Goal: Transaction & Acquisition: Book appointment/travel/reservation

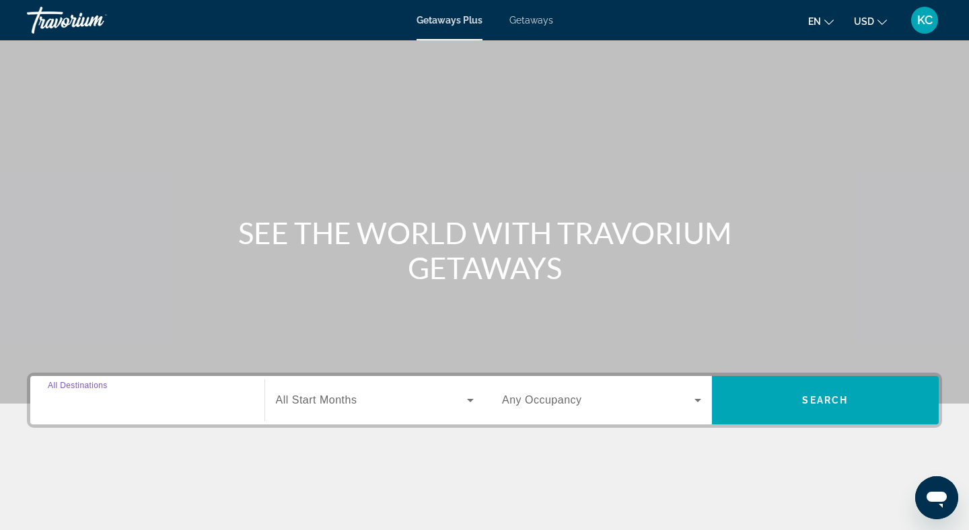
click at [213, 398] on input "Destination All Destinations" at bounding box center [147, 401] width 199 height 16
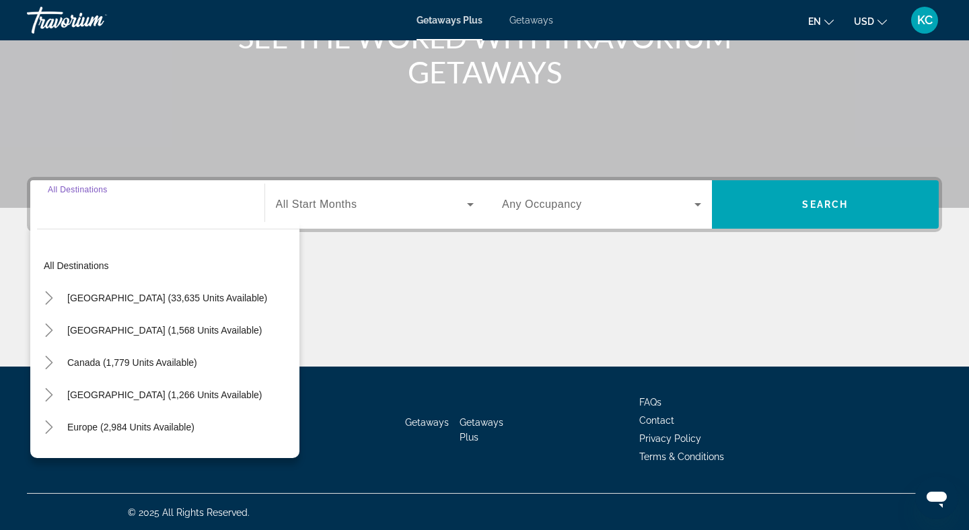
scroll to position [197, 0]
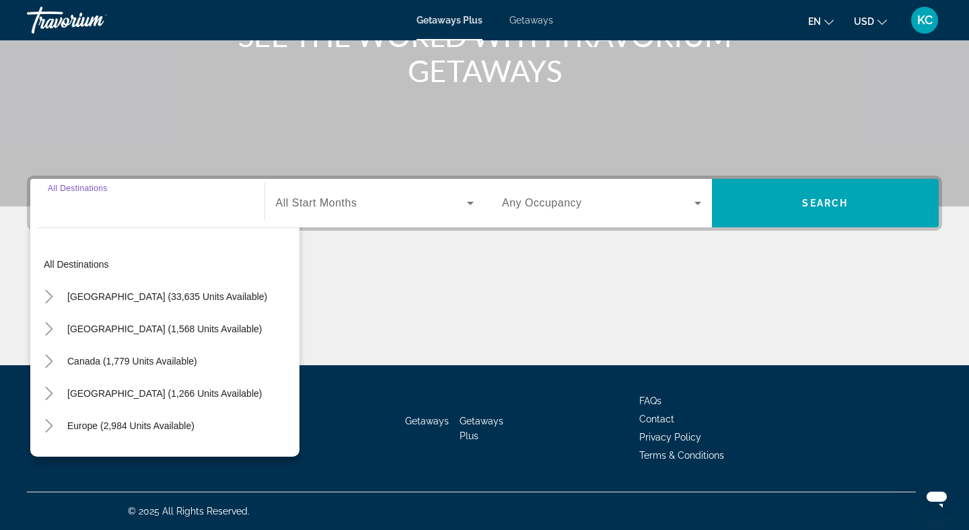
click at [132, 200] on input "Destination All Destinations" at bounding box center [147, 204] width 199 height 16
click at [106, 202] on input "Destination All Destinations" at bounding box center [147, 204] width 199 height 16
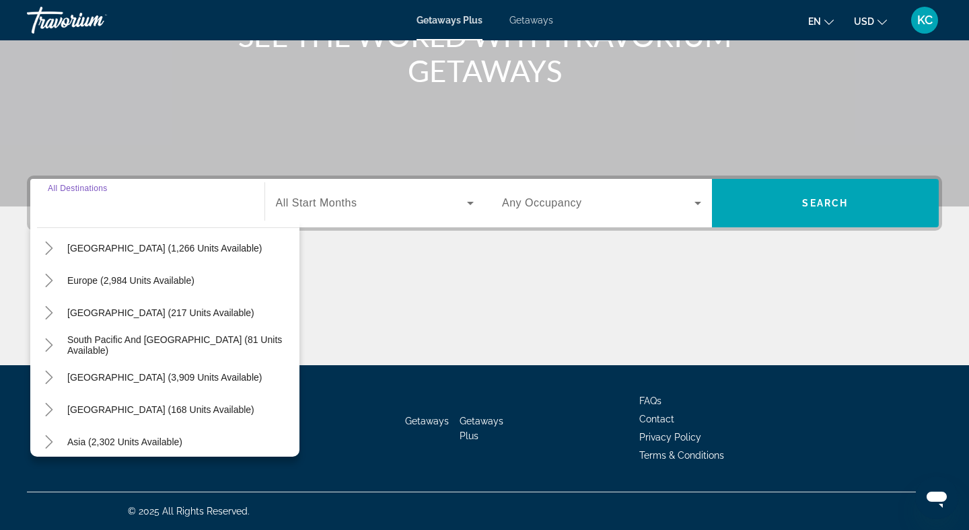
scroll to position [130, 0]
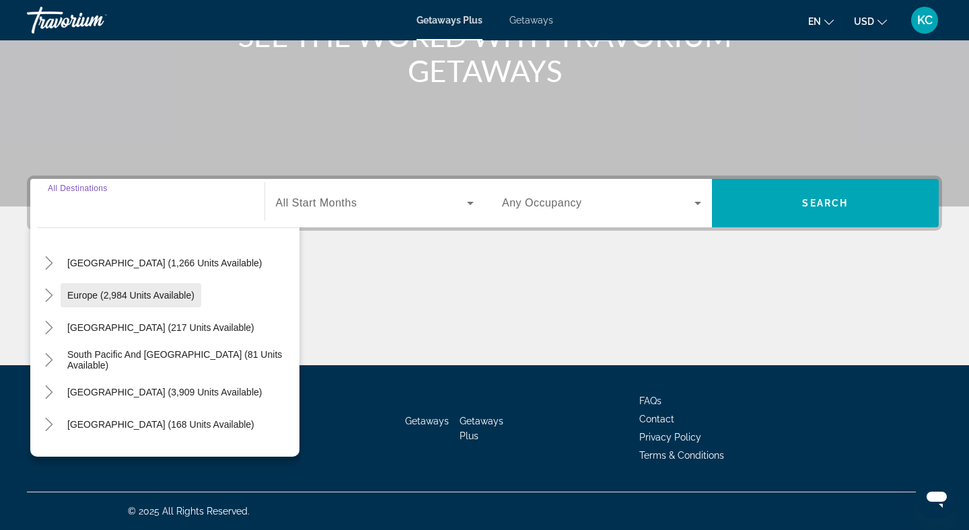
click at [157, 306] on span "Search widget" at bounding box center [131, 295] width 141 height 32
type input "**********"
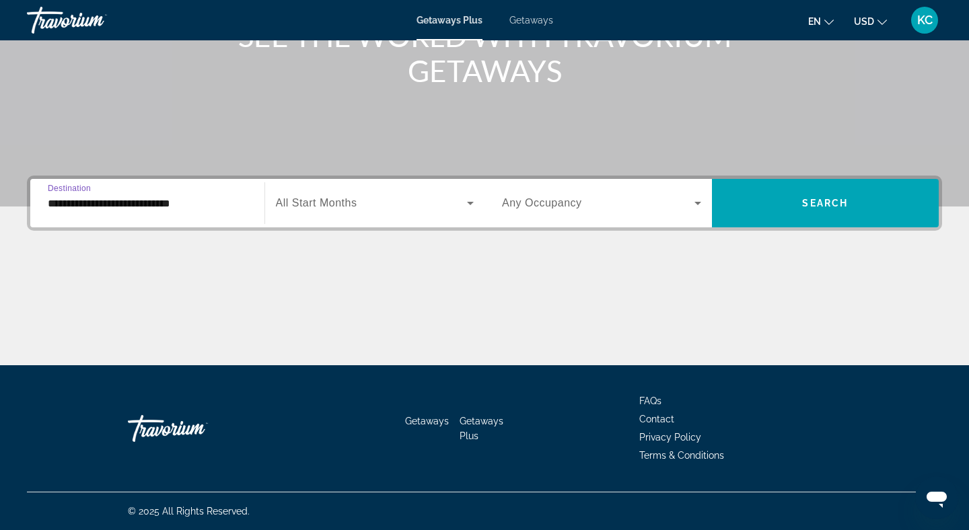
click at [340, 211] on span "Search widget" at bounding box center [372, 203] width 192 height 16
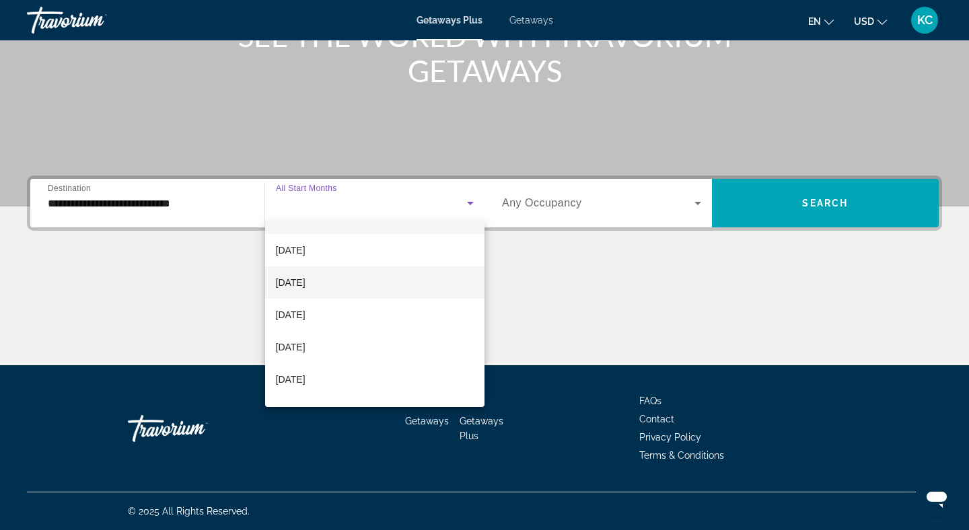
scroll to position [40, 0]
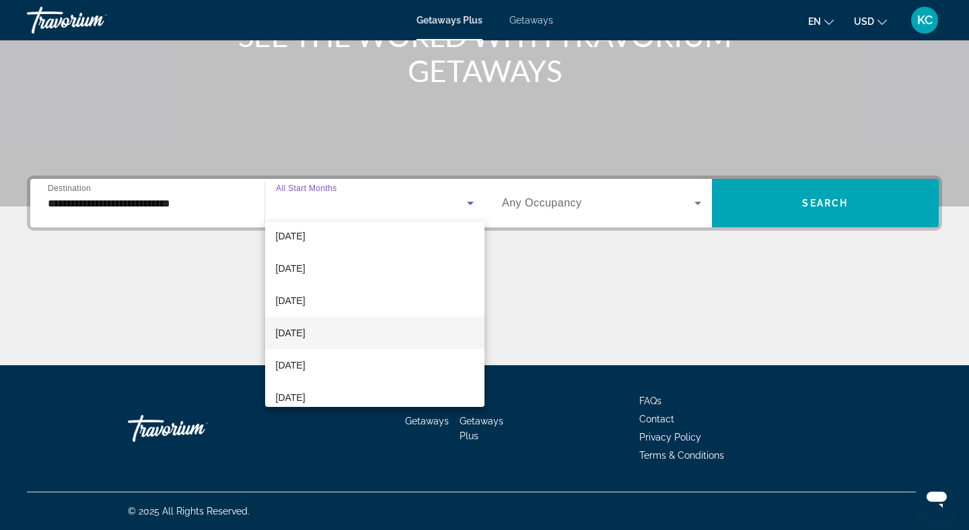
click at [354, 322] on mat-option "[DATE]" at bounding box center [375, 333] width 220 height 32
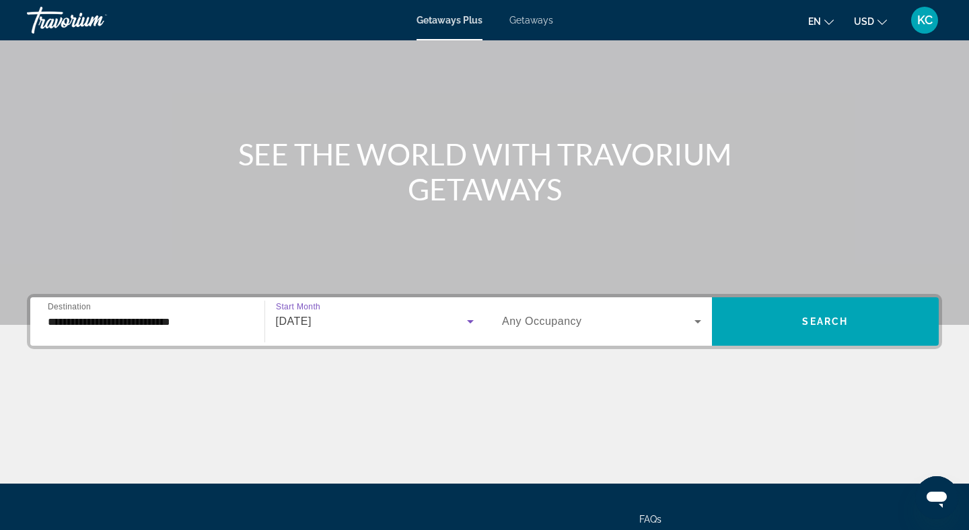
scroll to position [77, 0]
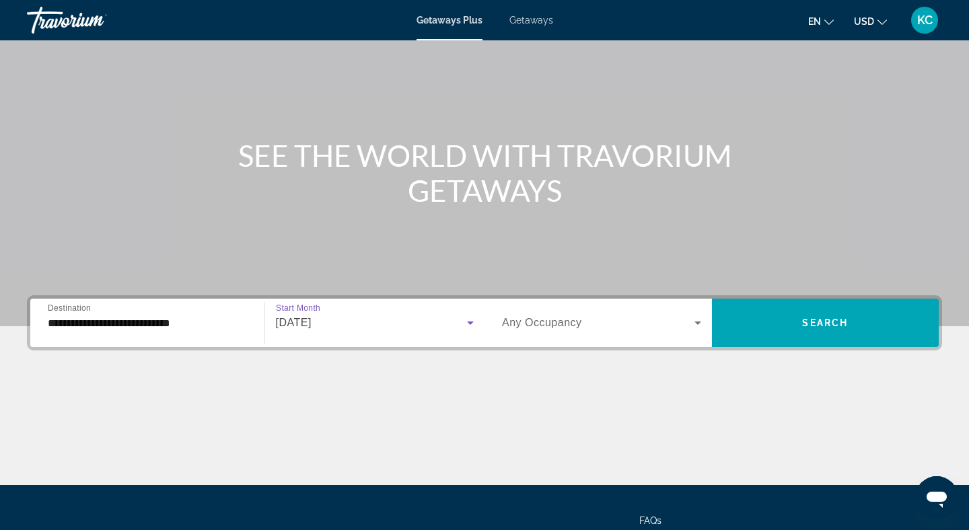
click at [541, 19] on span "Getaways" at bounding box center [531, 20] width 44 height 11
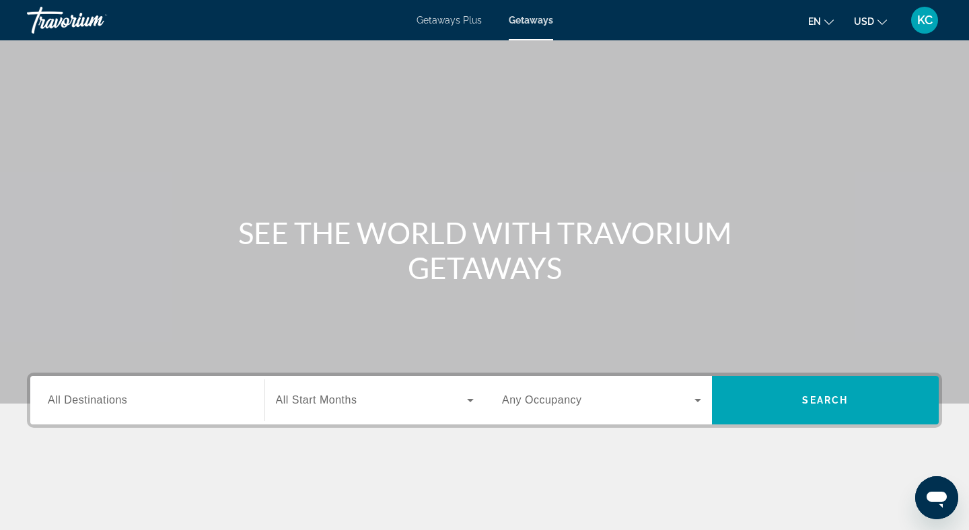
click at [145, 402] on input "Destination All Destinations" at bounding box center [147, 401] width 199 height 16
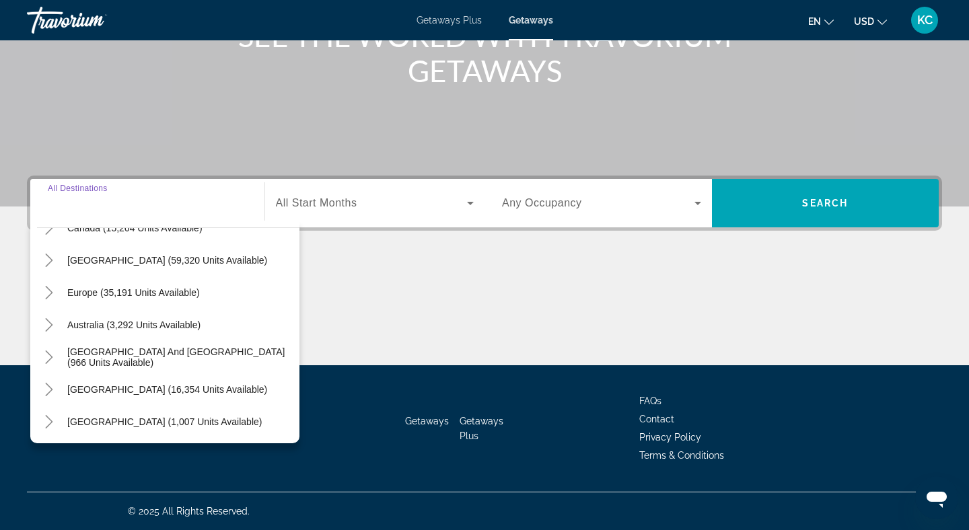
scroll to position [121, 0]
click at [141, 293] on span "Europe (35,191 units available)" at bounding box center [133, 291] width 132 height 11
type input "**********"
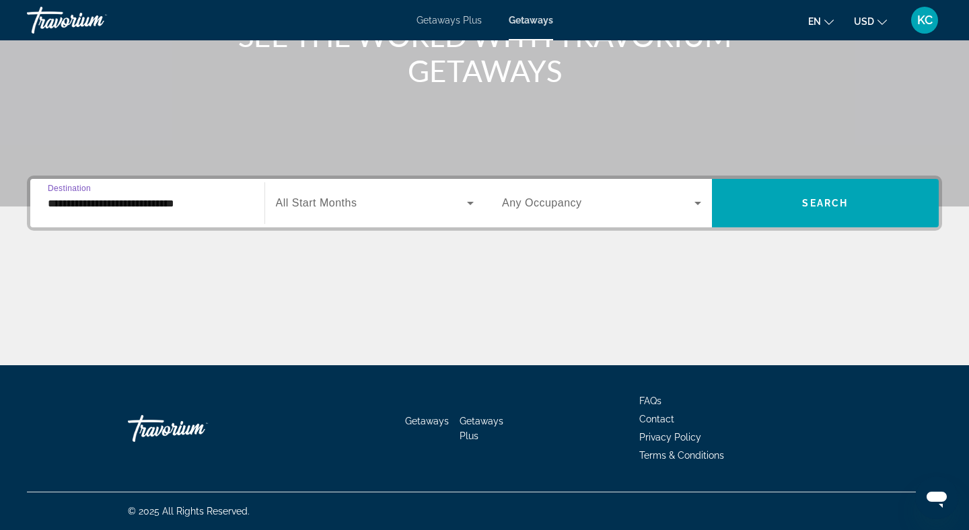
click at [321, 214] on div "Search widget" at bounding box center [375, 203] width 198 height 38
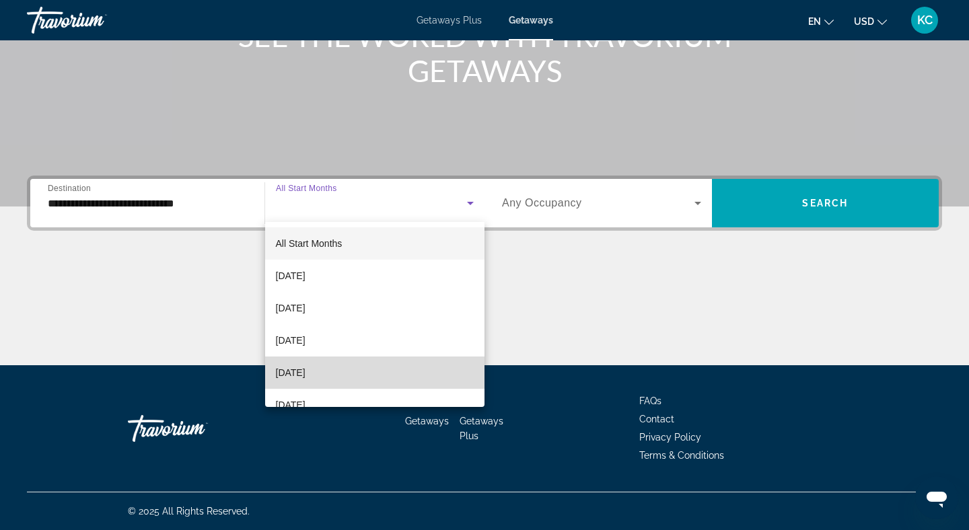
click at [305, 375] on span "[DATE]" at bounding box center [291, 373] width 30 height 16
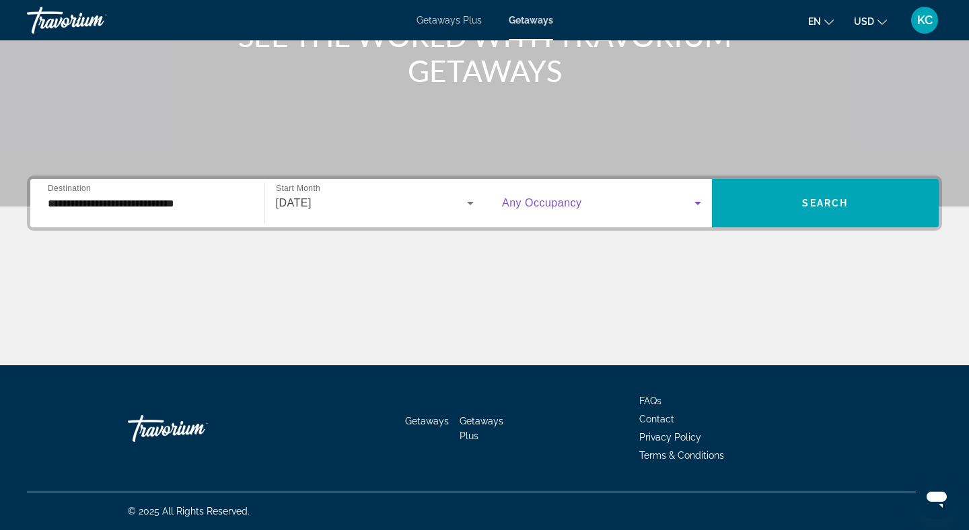
click at [610, 207] on span "Search widget" at bounding box center [598, 203] width 192 height 16
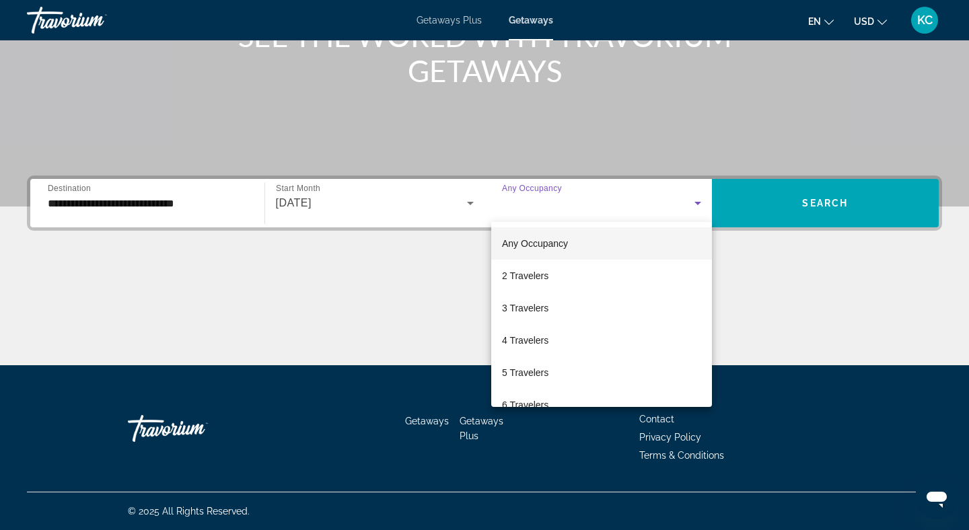
click at [739, 217] on div at bounding box center [484, 265] width 969 height 530
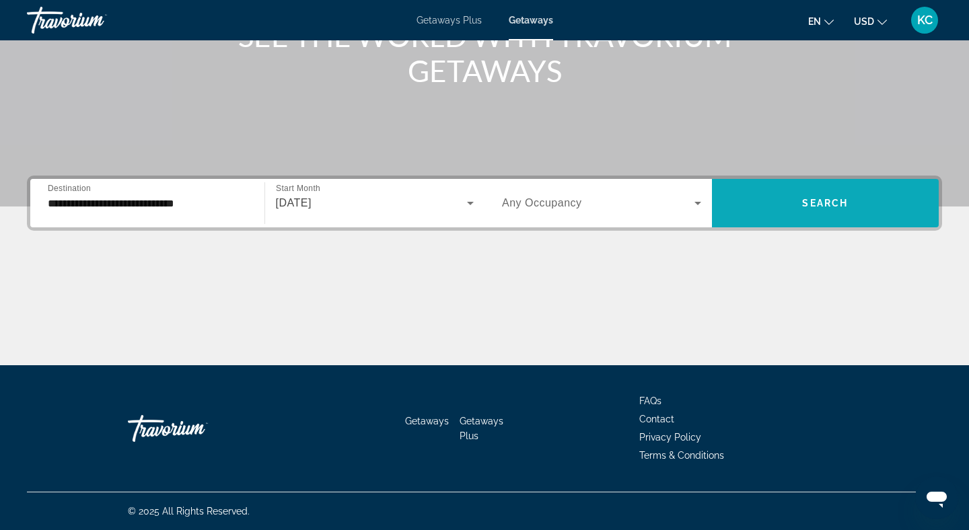
click at [771, 200] on span "Search widget" at bounding box center [825, 203] width 227 height 32
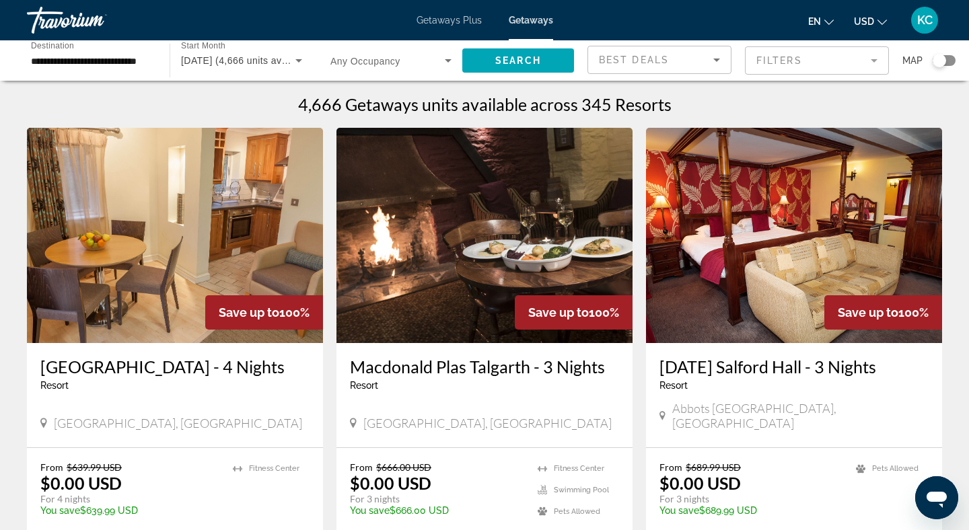
click at [872, 68] on mat-form-field "Filters" at bounding box center [817, 60] width 144 height 28
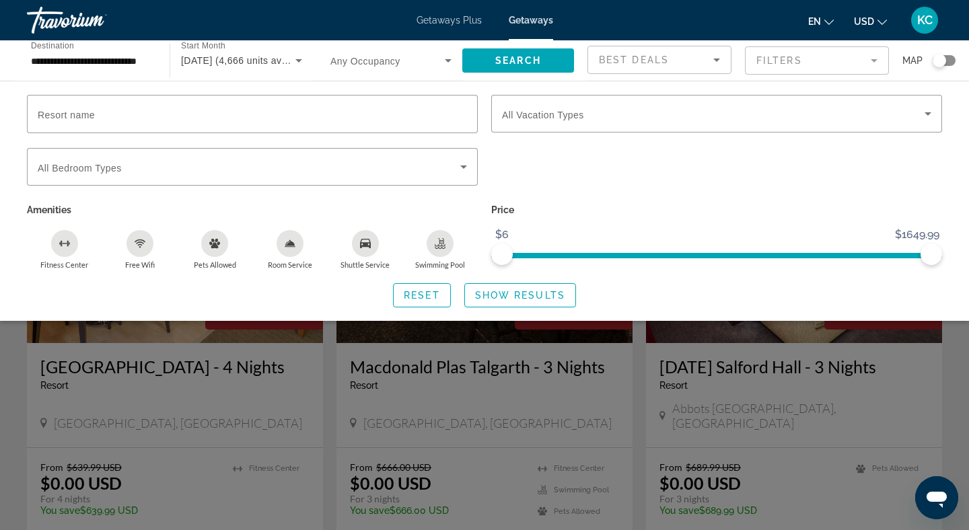
click at [263, 85] on div "Resort name Vacation Types All Vacation Types Bedroom Types All Bedroom Types A…" at bounding box center [484, 201] width 969 height 240
click at [118, 54] on input "**********" at bounding box center [91, 61] width 121 height 16
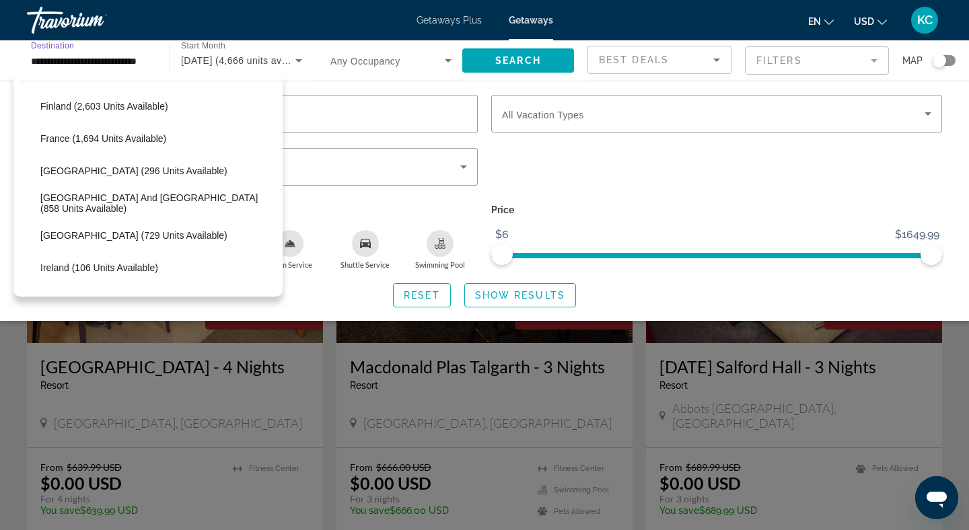
scroll to position [357, 0]
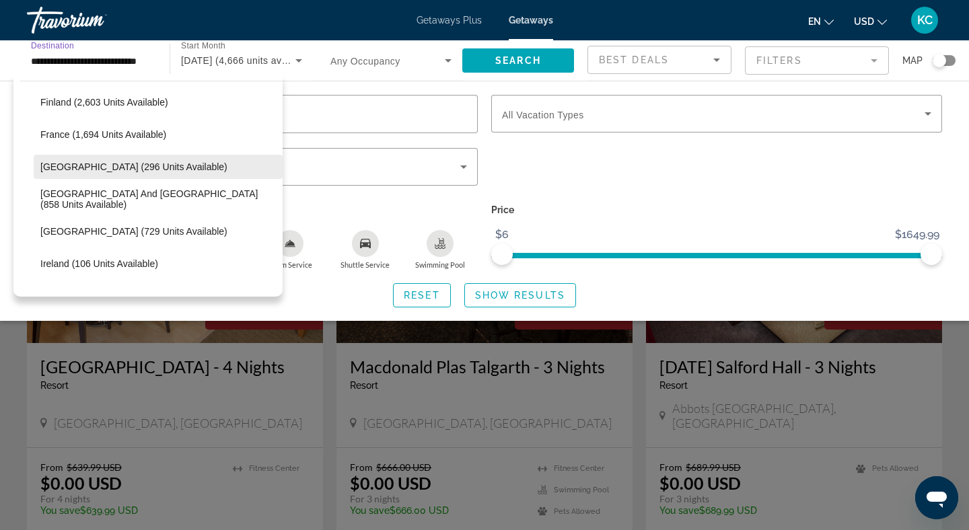
click at [145, 171] on span "[GEOGRAPHIC_DATA] (296 units available)" at bounding box center [133, 166] width 187 height 11
type input "**********"
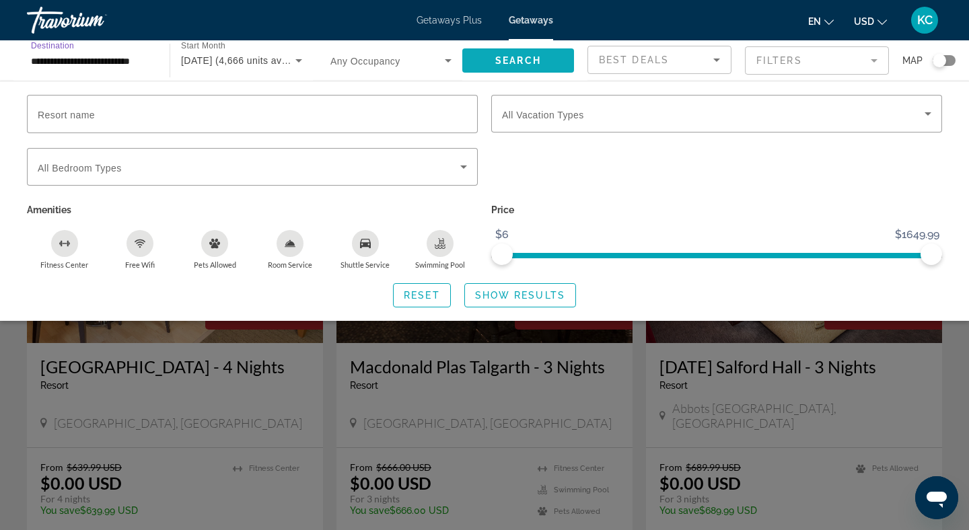
click at [513, 65] on span "Search" at bounding box center [518, 60] width 46 height 11
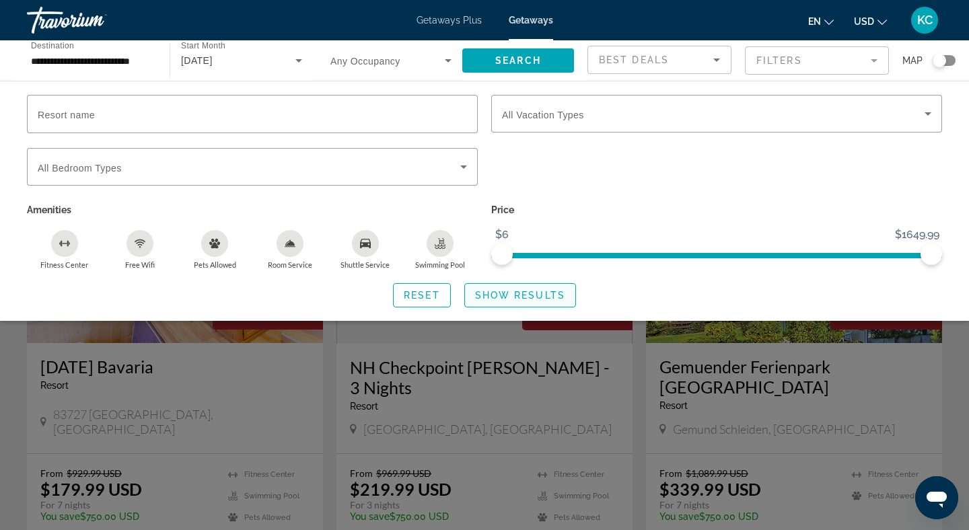
click at [486, 295] on span "Show Results" at bounding box center [520, 295] width 90 height 11
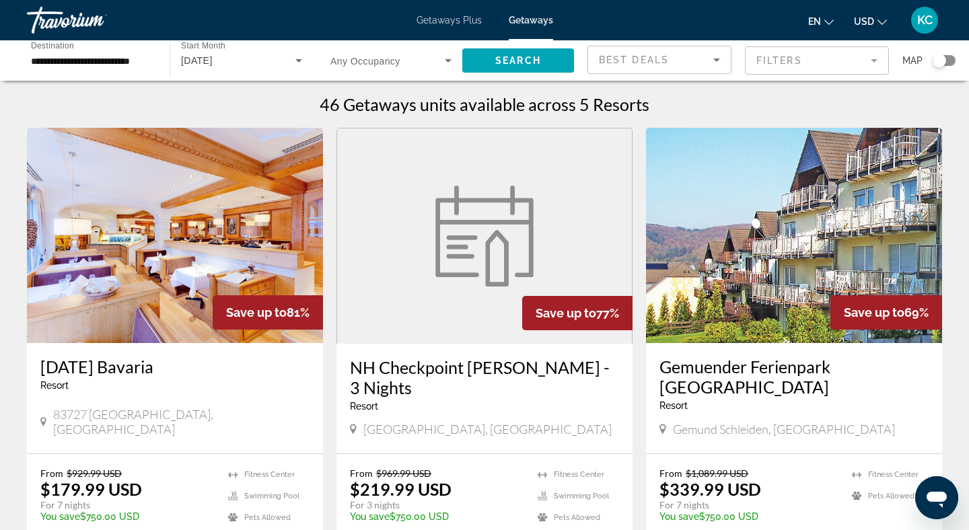
click at [685, 364] on h3 "Gemuender Ferienpark [GEOGRAPHIC_DATA]" at bounding box center [793, 376] width 269 height 40
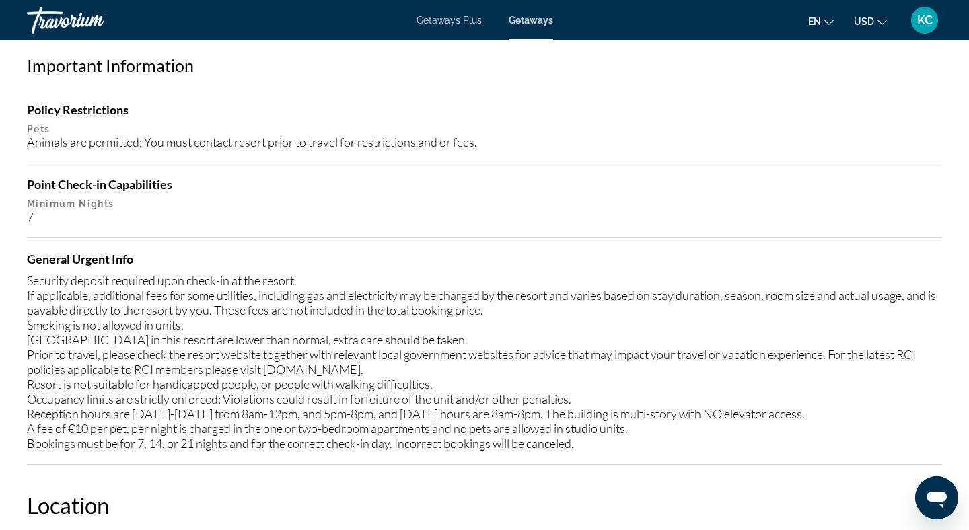
scroll to position [1096, 0]
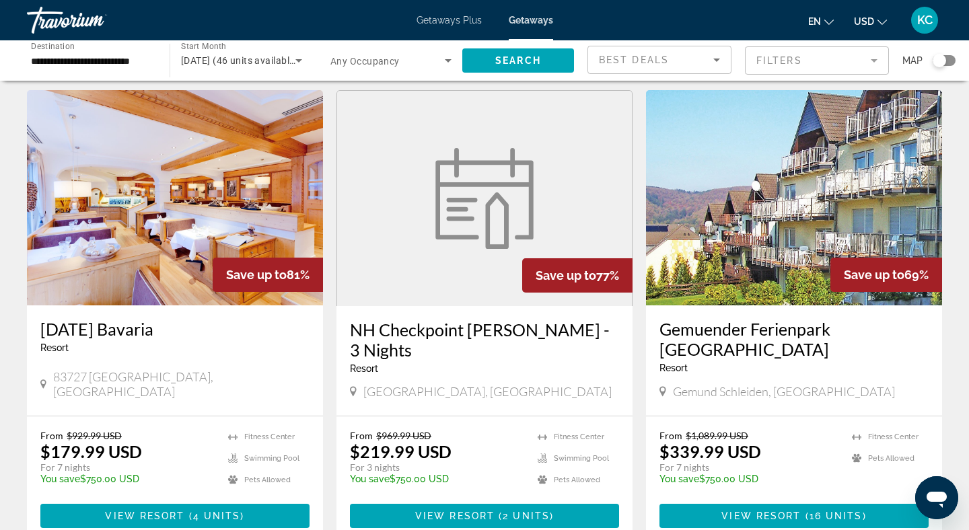
scroll to position [55, 0]
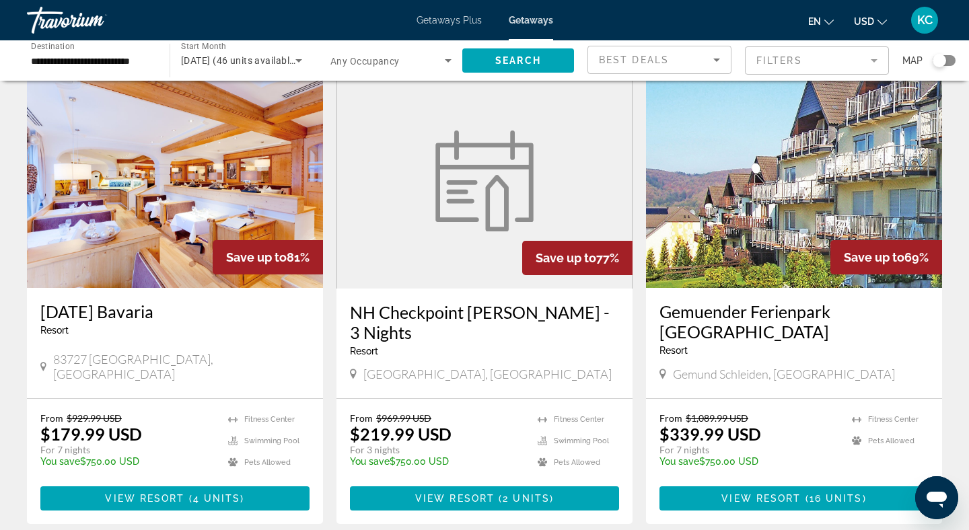
click at [717, 241] on img "Main content" at bounding box center [794, 180] width 296 height 215
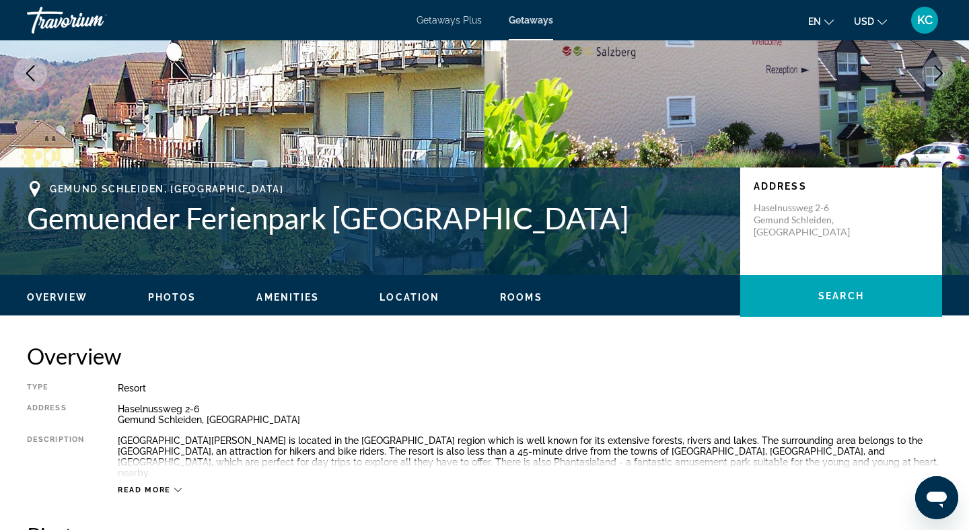
scroll to position [172, 0]
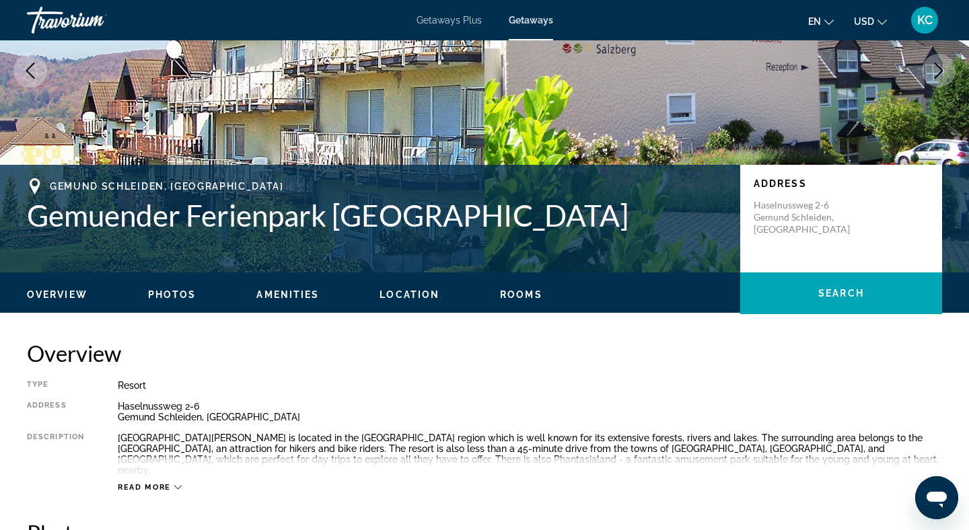
click at [275, 294] on span "Amenities" at bounding box center [287, 294] width 63 height 11
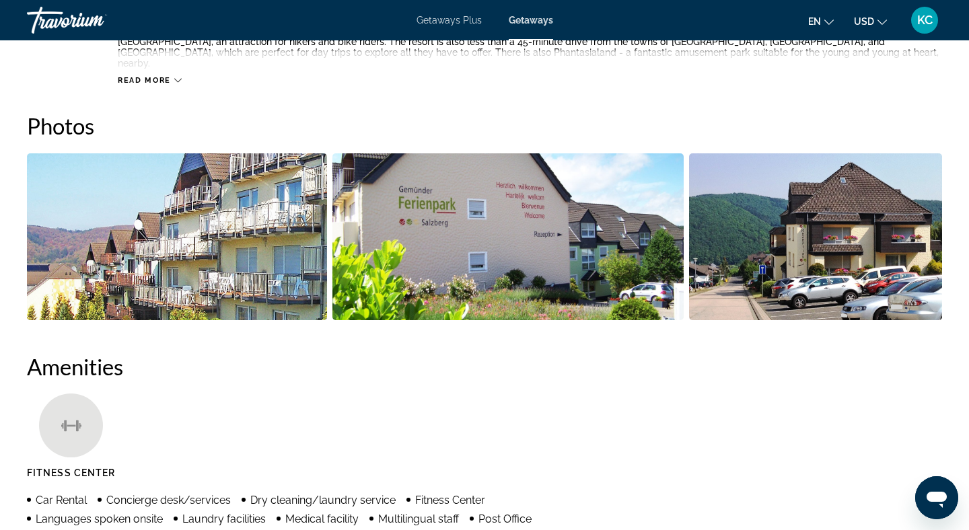
scroll to position [578, 0]
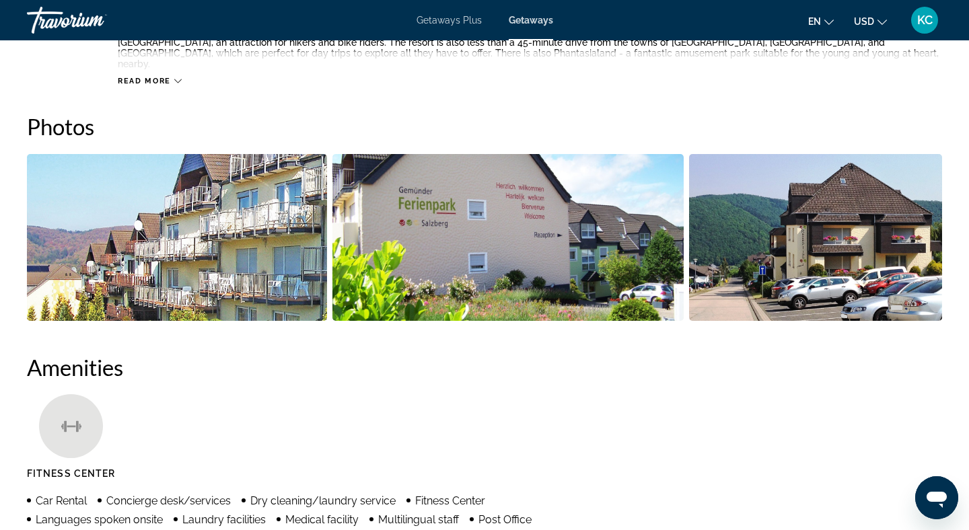
click at [269, 226] on img "Open full-screen image slider" at bounding box center [177, 237] width 300 height 167
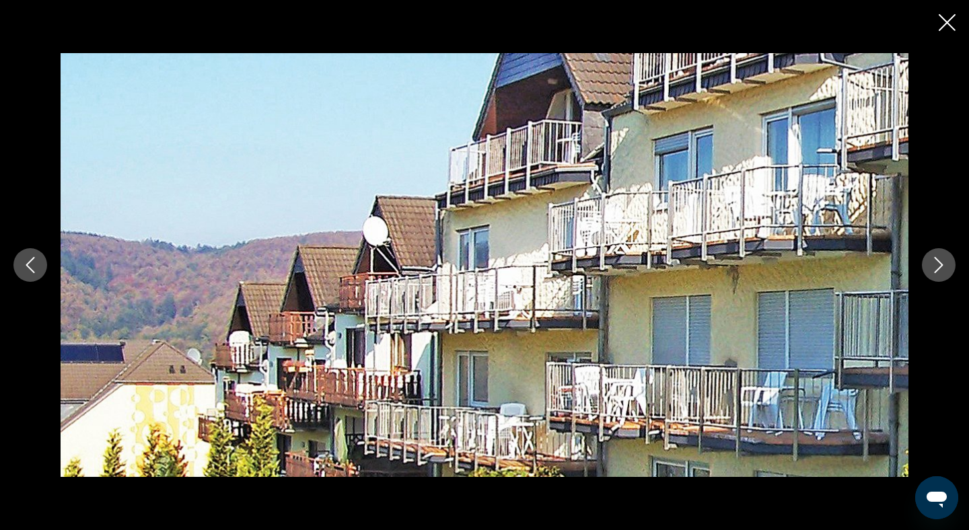
click at [943, 266] on icon "Next image" at bounding box center [938, 265] width 16 height 16
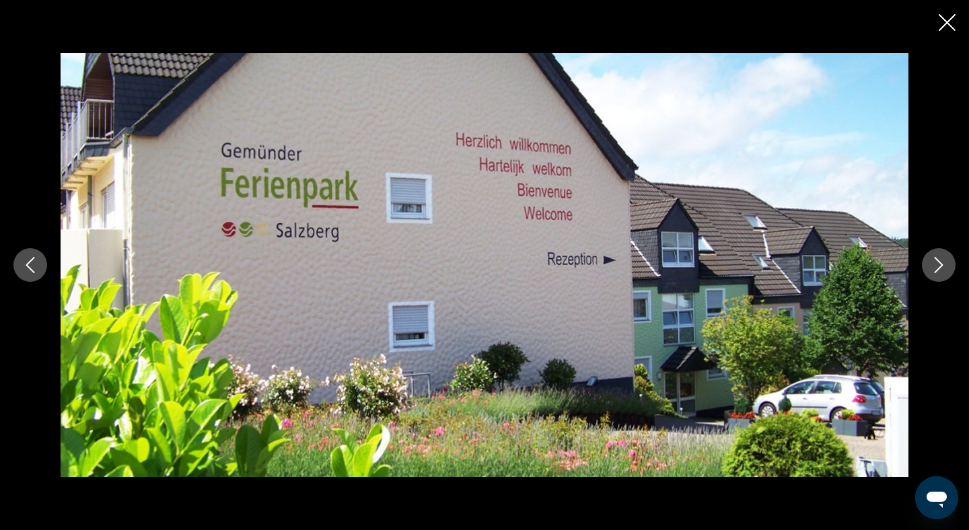
click at [943, 266] on icon "Next image" at bounding box center [938, 265] width 16 height 16
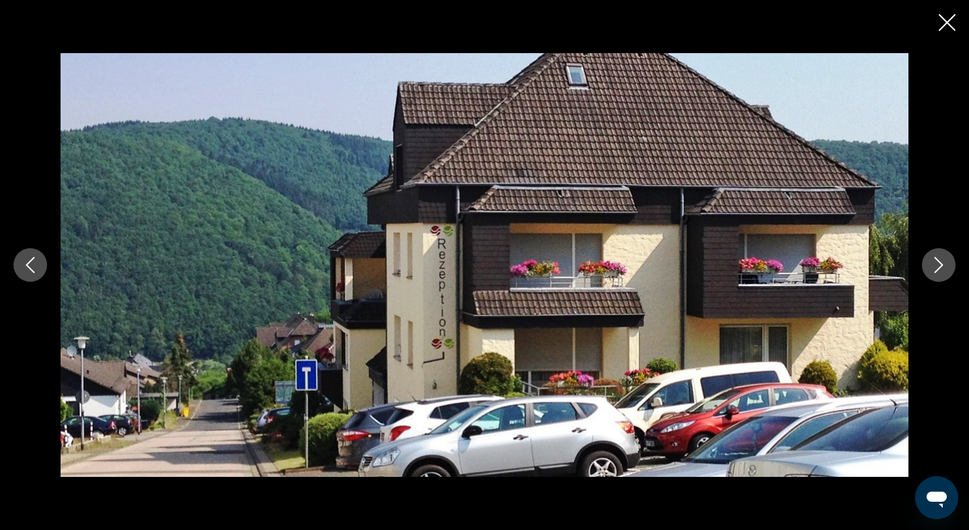
click at [943, 266] on icon "Next image" at bounding box center [938, 265] width 16 height 16
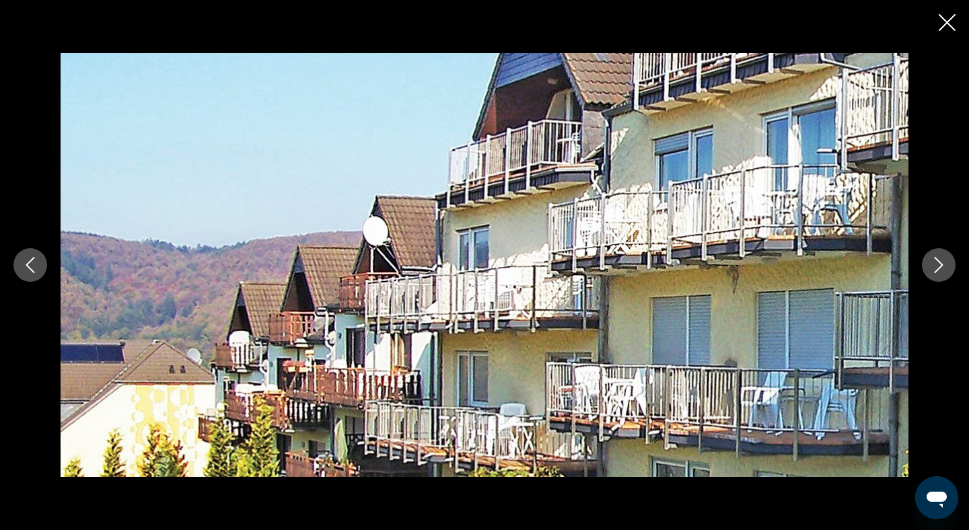
click at [943, 266] on icon "Next image" at bounding box center [938, 265] width 16 height 16
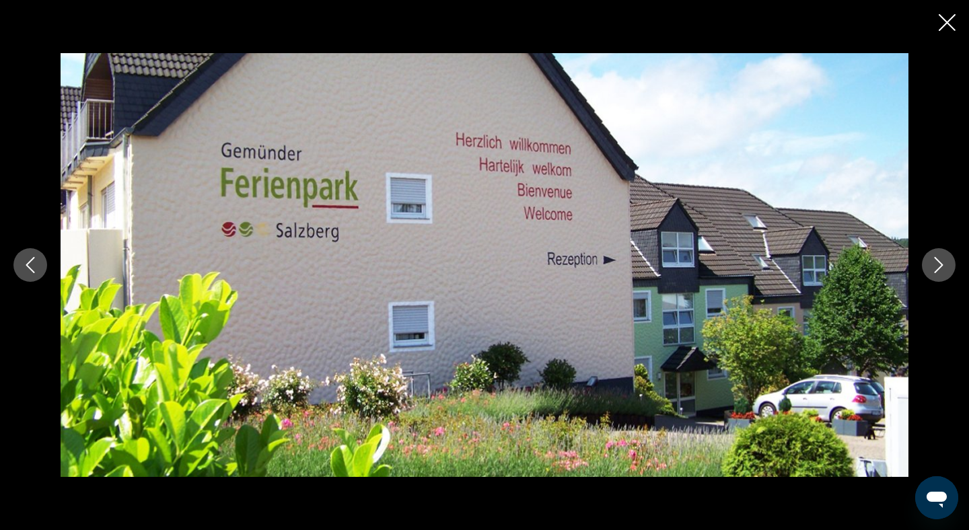
click at [943, 266] on icon "Next image" at bounding box center [938, 265] width 16 height 16
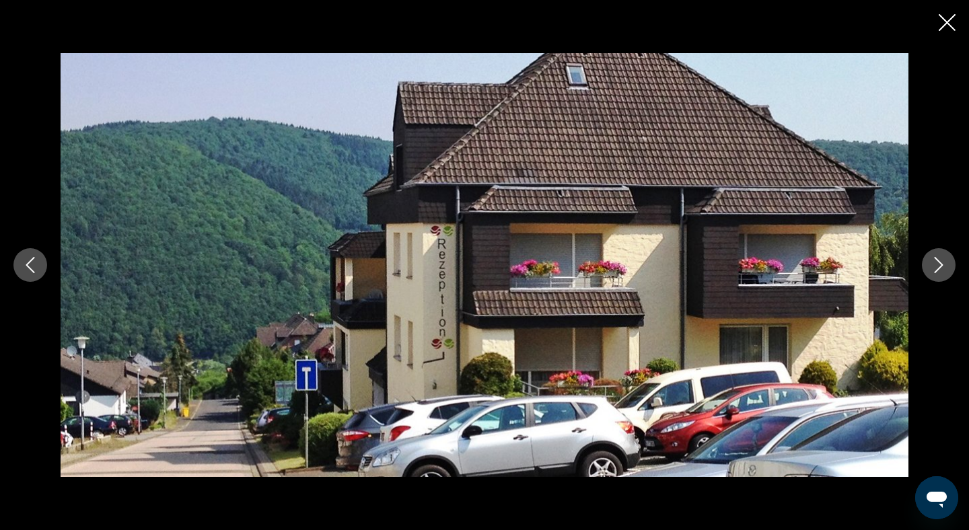
click at [943, 266] on icon "Next image" at bounding box center [938, 265] width 16 height 16
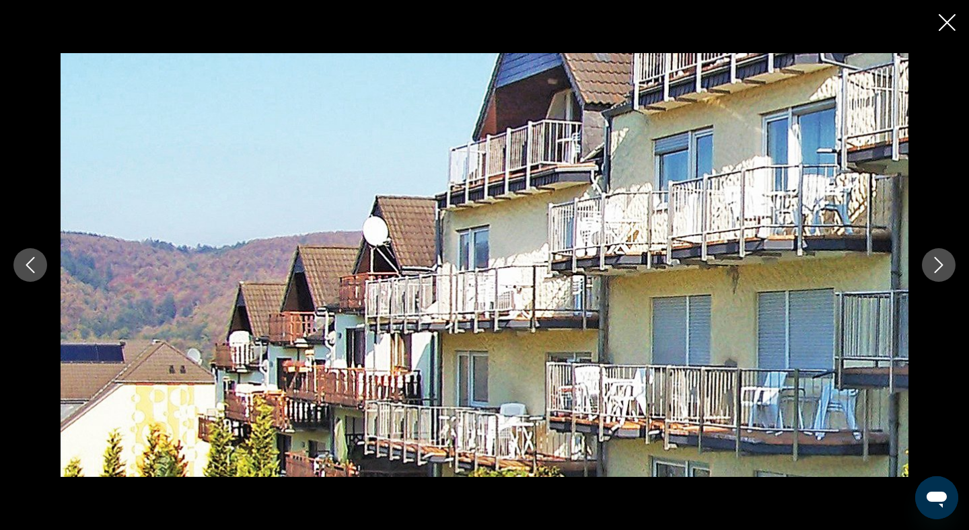
click at [943, 266] on icon "Next image" at bounding box center [938, 265] width 16 height 16
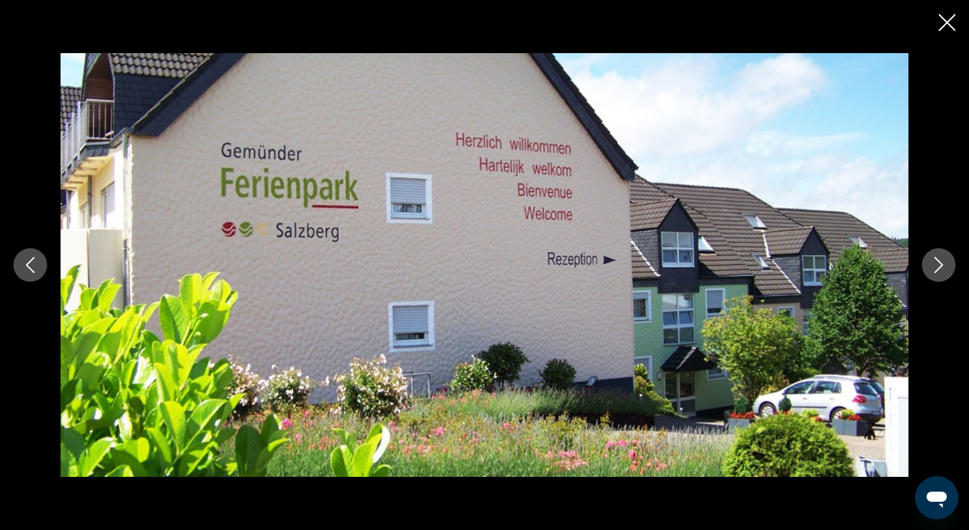
click at [943, 266] on icon "Next image" at bounding box center [938, 265] width 16 height 16
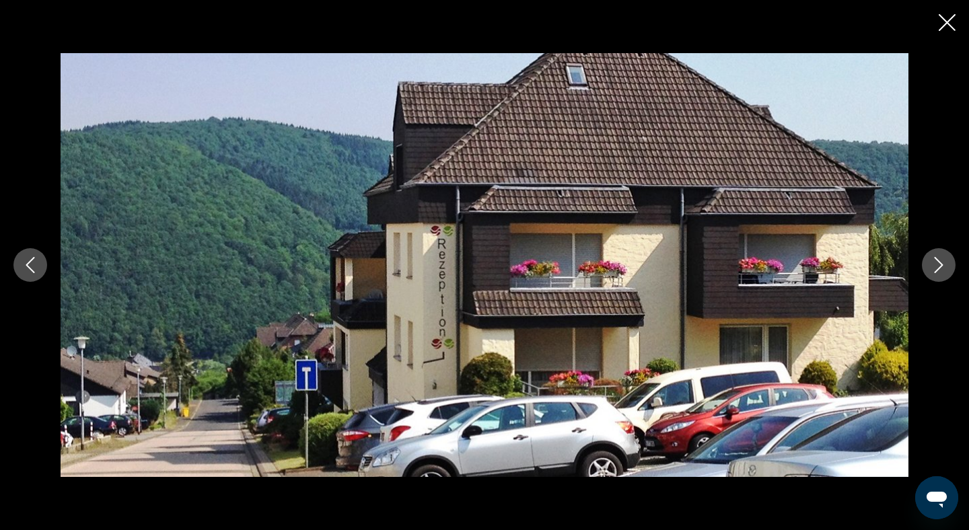
click at [952, 14] on icon "Close slideshow" at bounding box center [946, 22] width 17 height 17
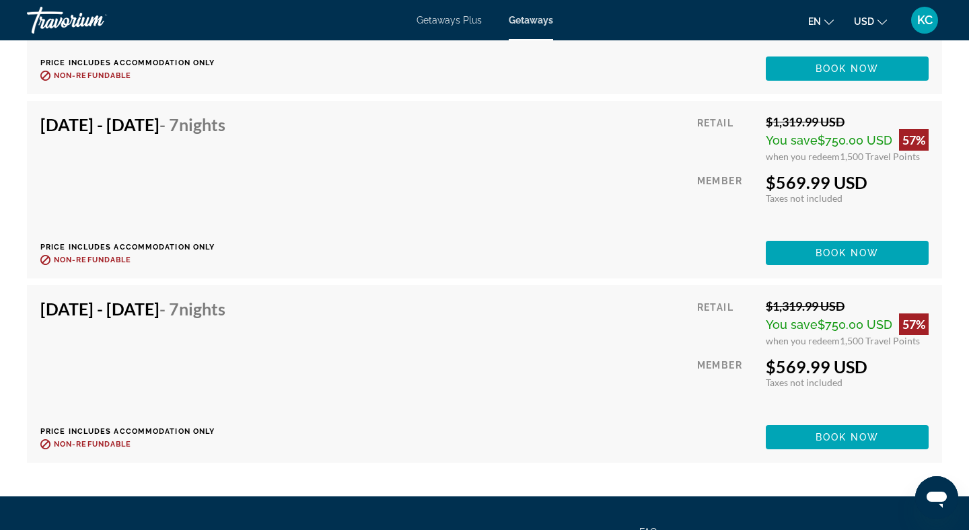
scroll to position [2781, 0]
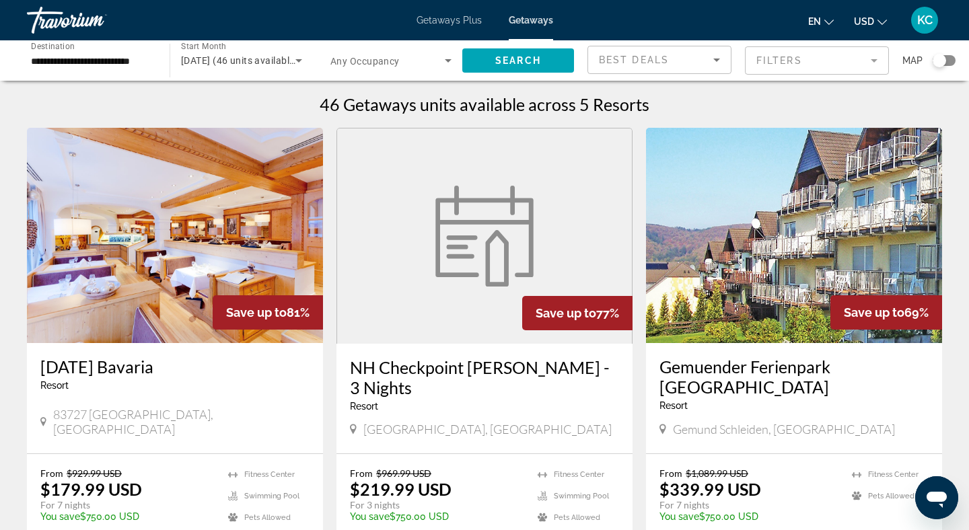
click at [303, 60] on icon "Search widget" at bounding box center [299, 60] width 16 height 16
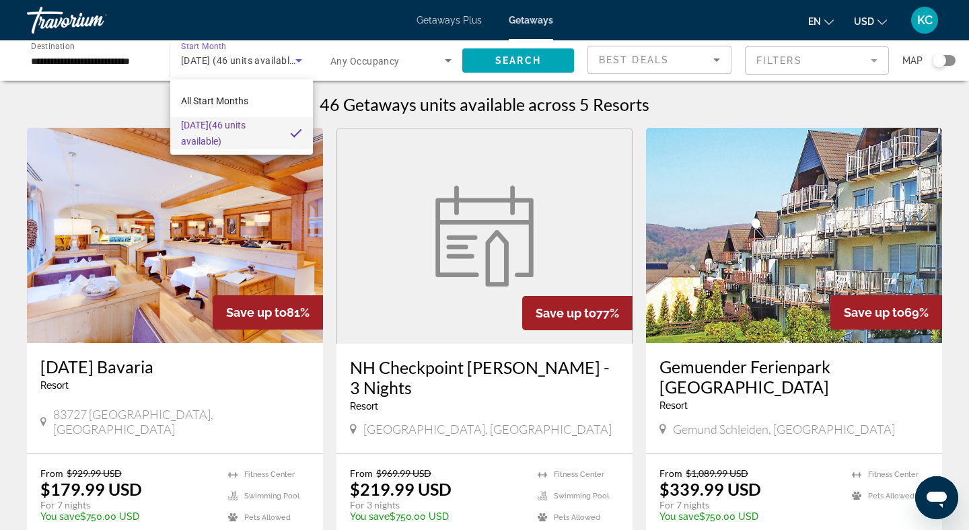
click at [139, 89] on div at bounding box center [484, 265] width 969 height 530
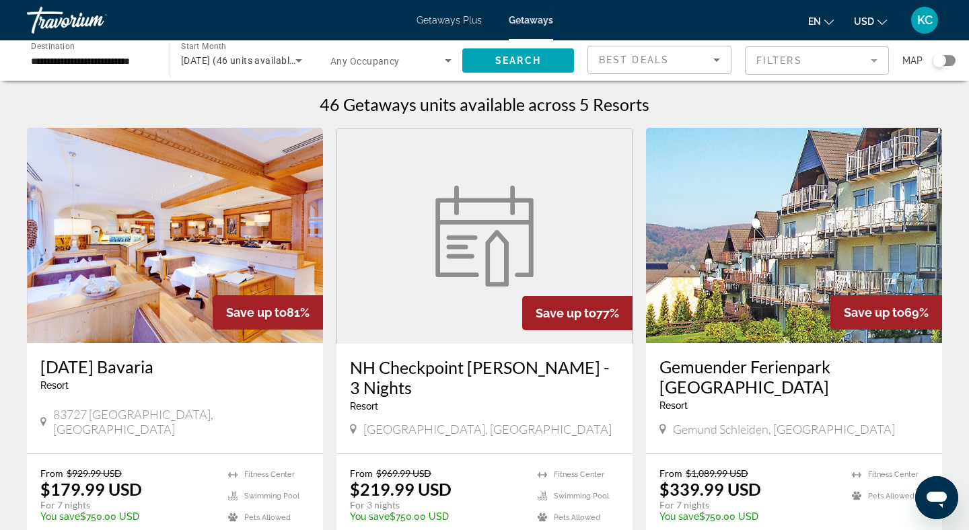
click at [235, 58] on span "[DATE] (46 units available)" at bounding box center [239, 60] width 117 height 11
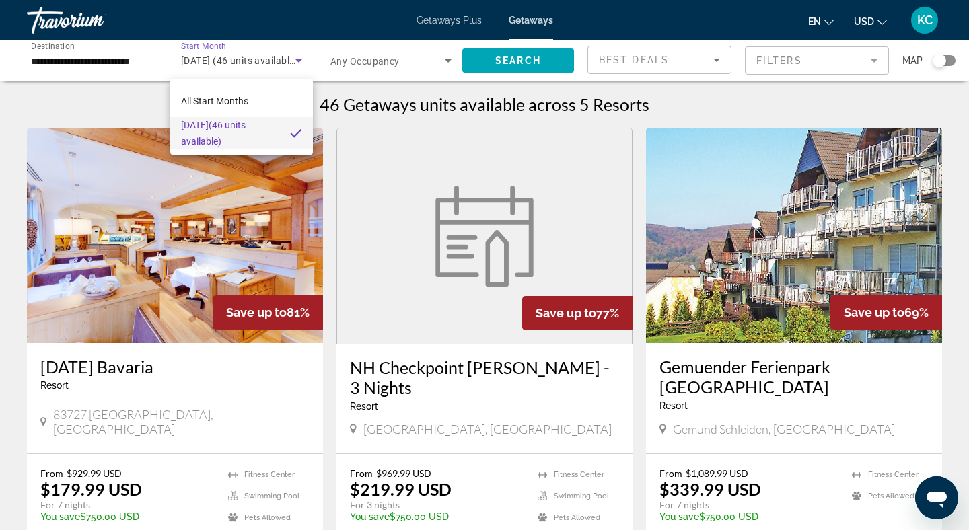
click at [250, 127] on span "[DATE] (46 units available)" at bounding box center [230, 133] width 98 height 32
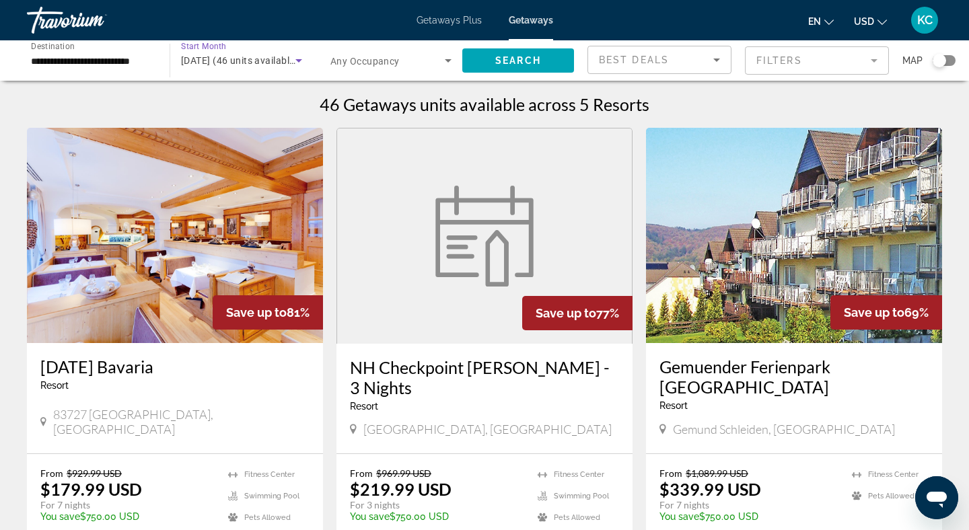
click at [427, 57] on span "Search widget" at bounding box center [387, 60] width 114 height 16
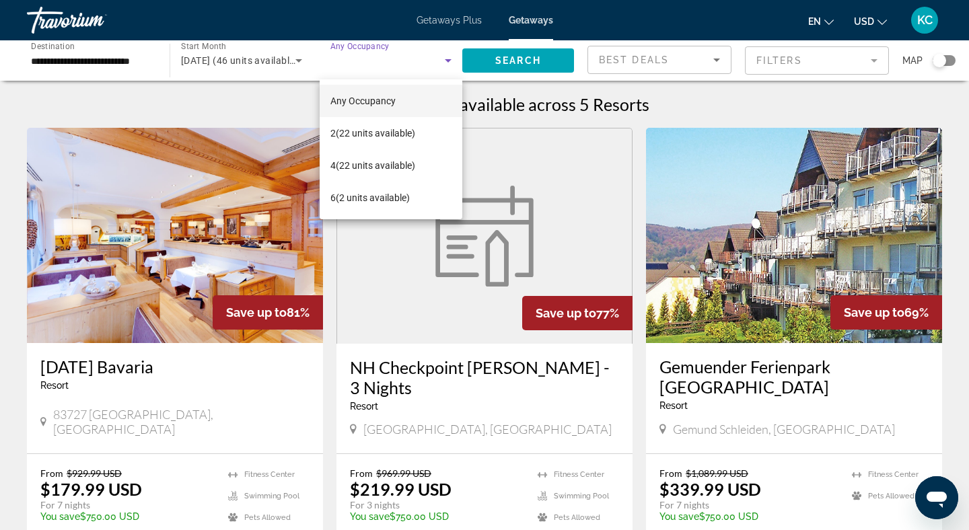
click at [324, 5] on div at bounding box center [484, 265] width 969 height 530
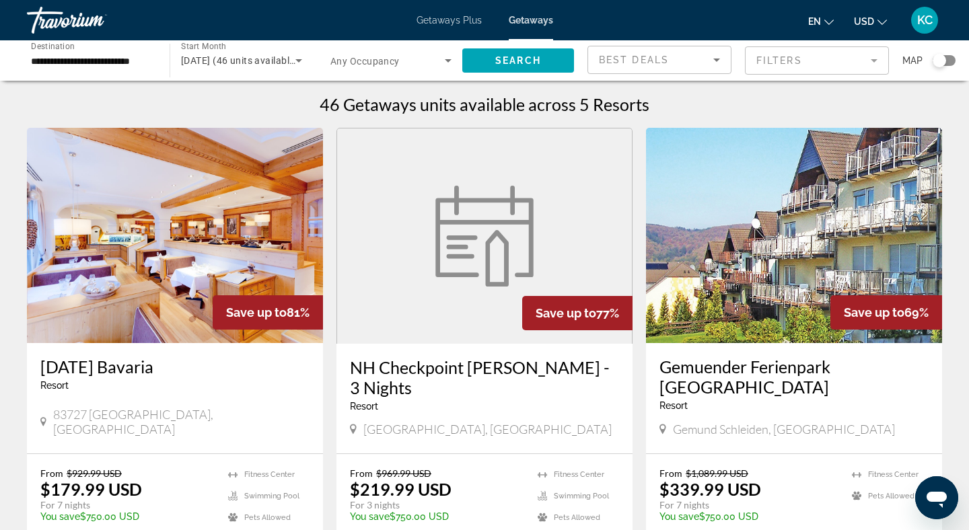
click at [75, 19] on div "Travorium" at bounding box center [94, 20] width 135 height 35
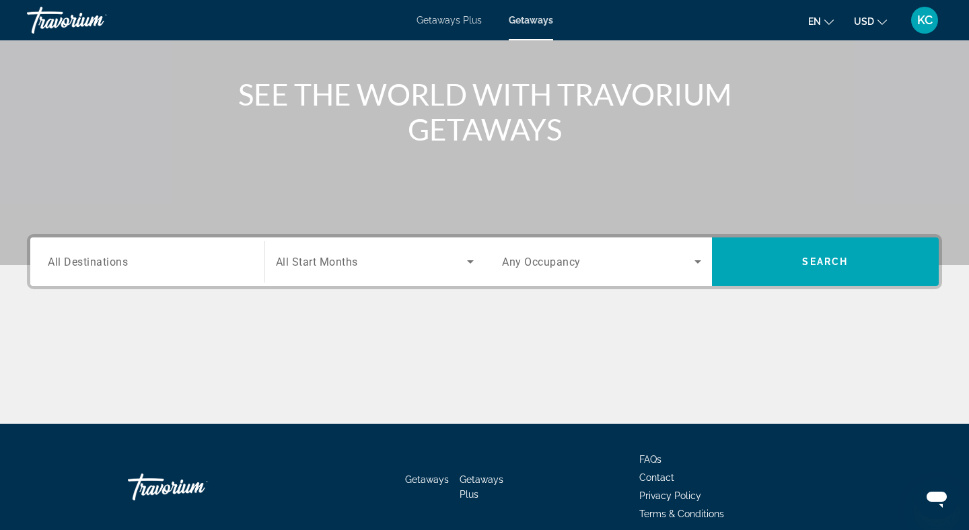
scroll to position [147, 0]
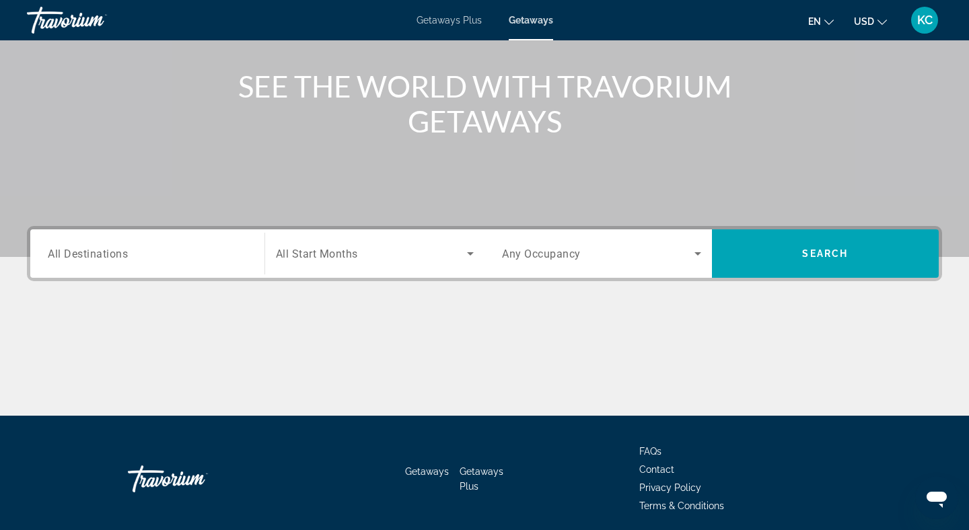
click at [324, 262] on div "Search widget" at bounding box center [375, 254] width 198 height 38
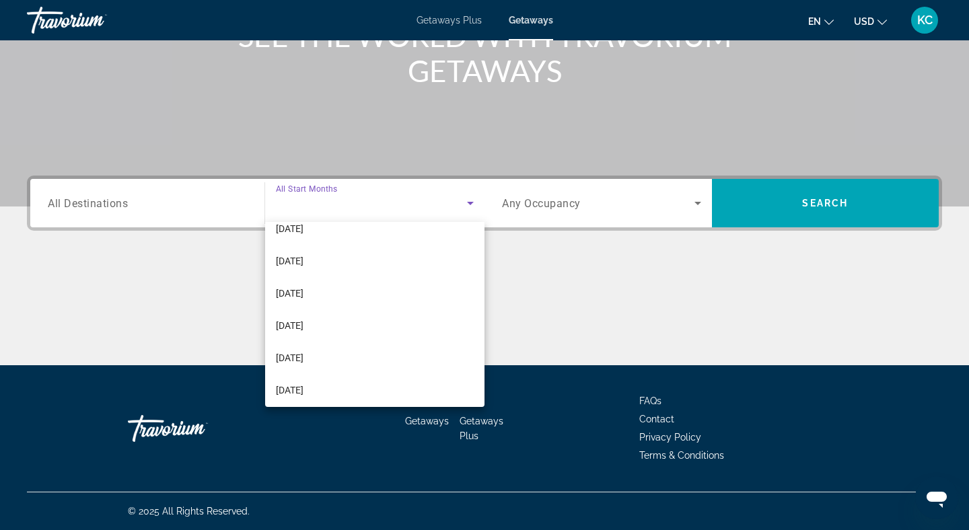
scroll to position [149, 0]
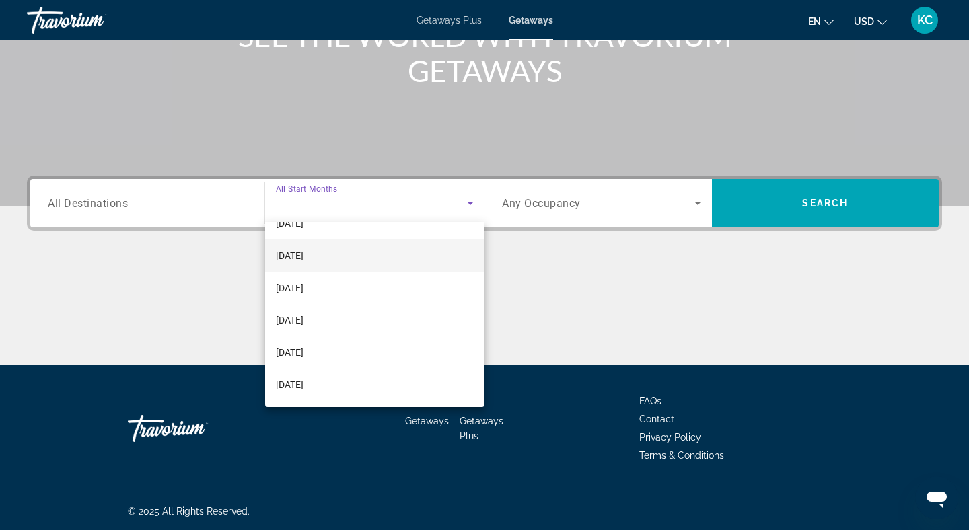
click at [358, 252] on mat-option "[DATE]" at bounding box center [375, 255] width 220 height 32
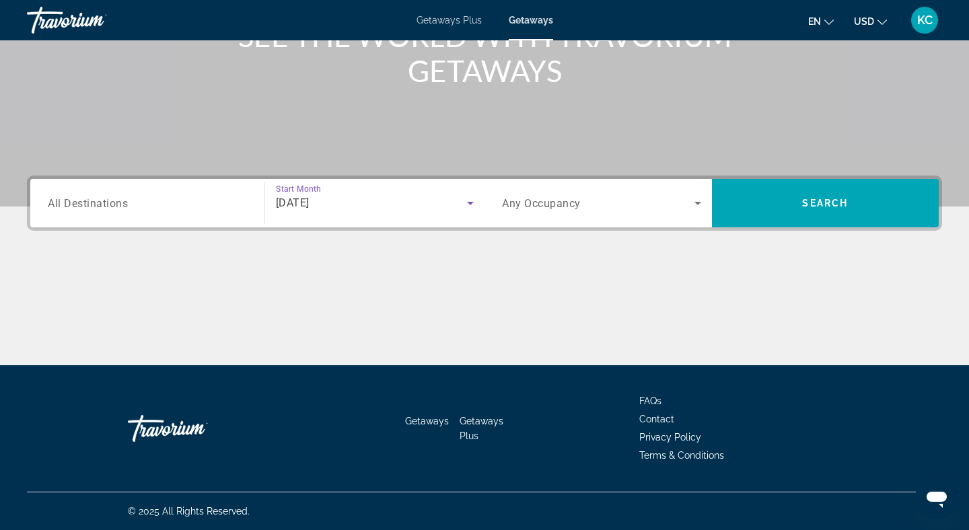
click at [549, 205] on span "Any Occupancy" at bounding box center [541, 203] width 79 height 13
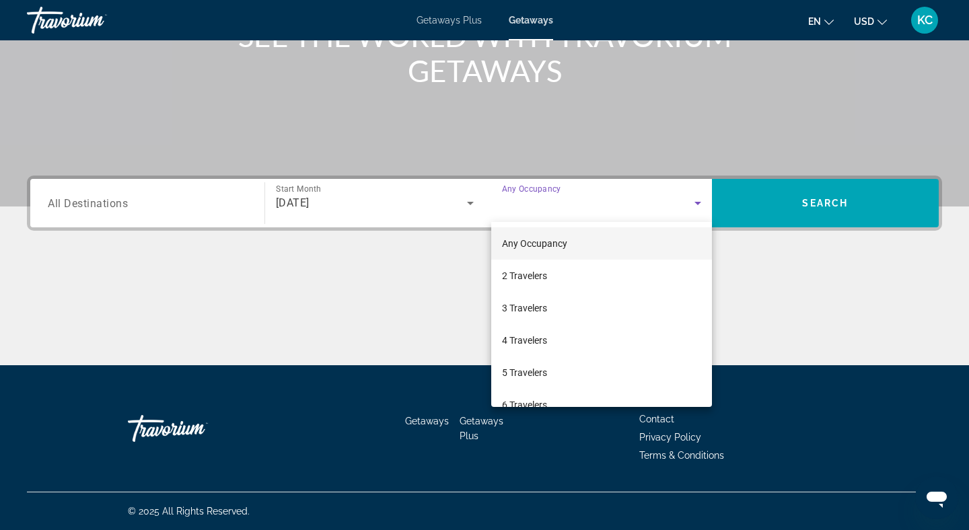
click at [517, 243] on span "Any Occupancy" at bounding box center [534, 243] width 65 height 11
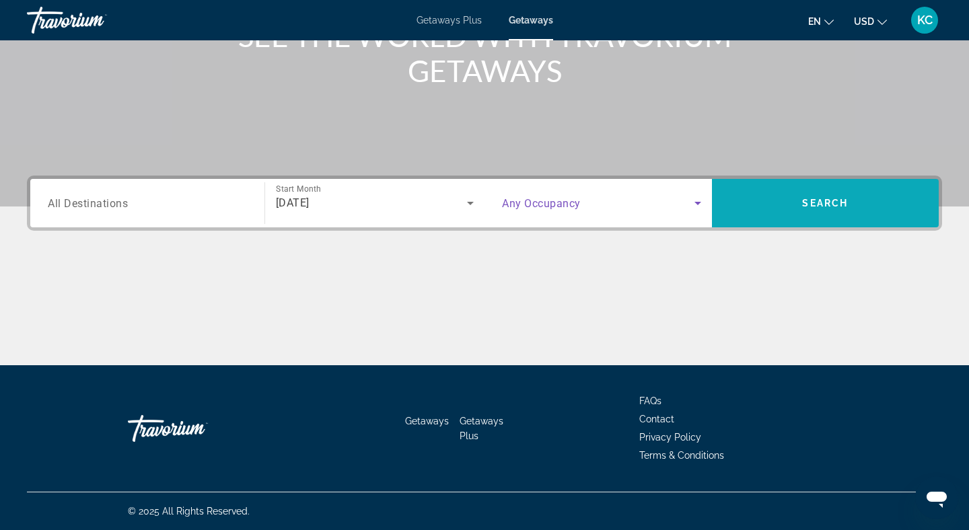
click at [732, 199] on span "Search widget" at bounding box center [825, 203] width 227 height 32
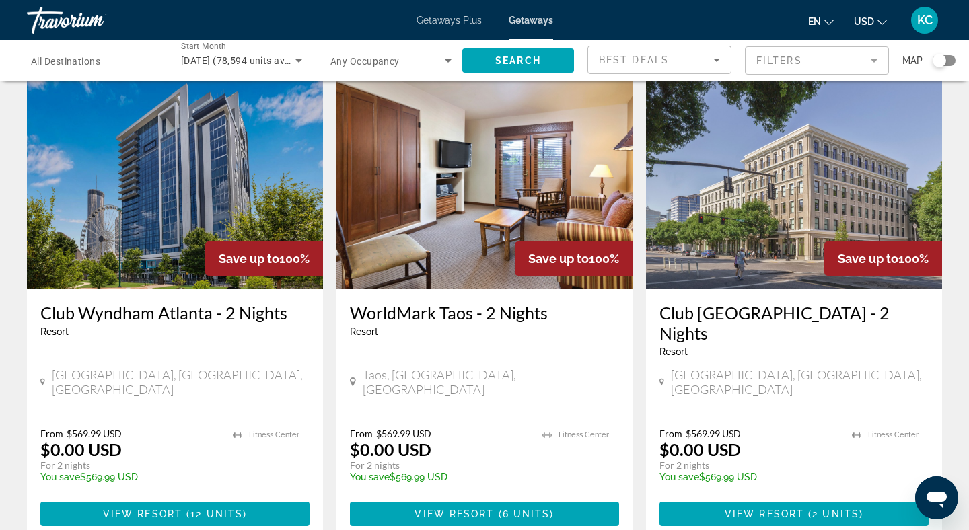
scroll to position [1067, 0]
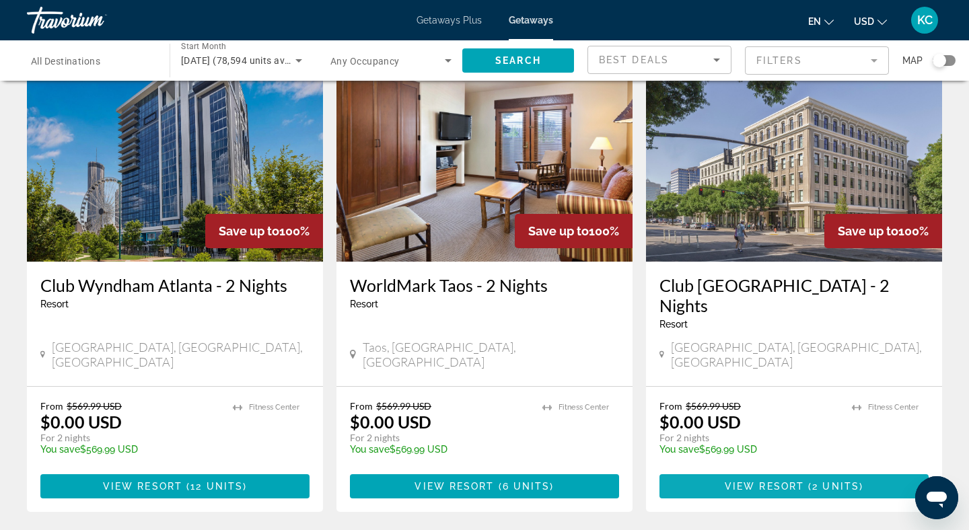
click at [786, 481] on span "View Resort" at bounding box center [763, 486] width 79 height 11
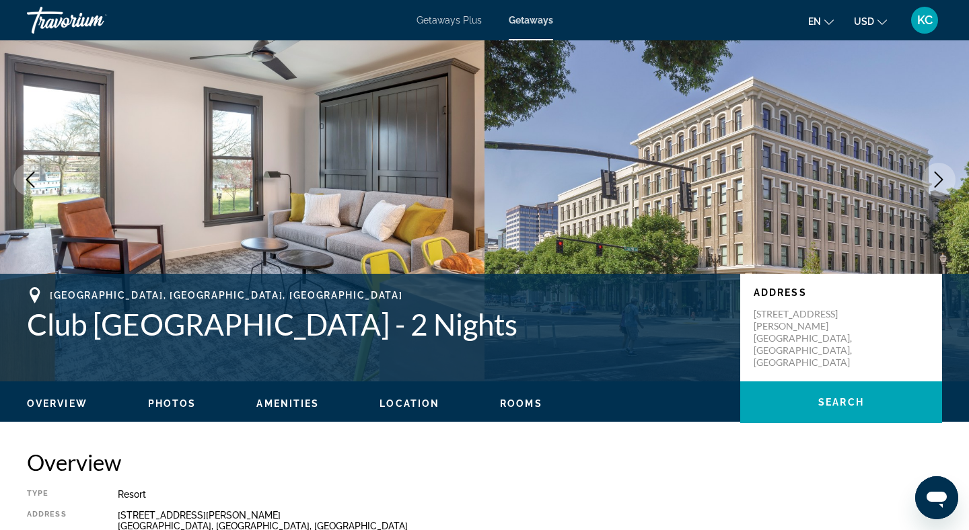
scroll to position [59, 0]
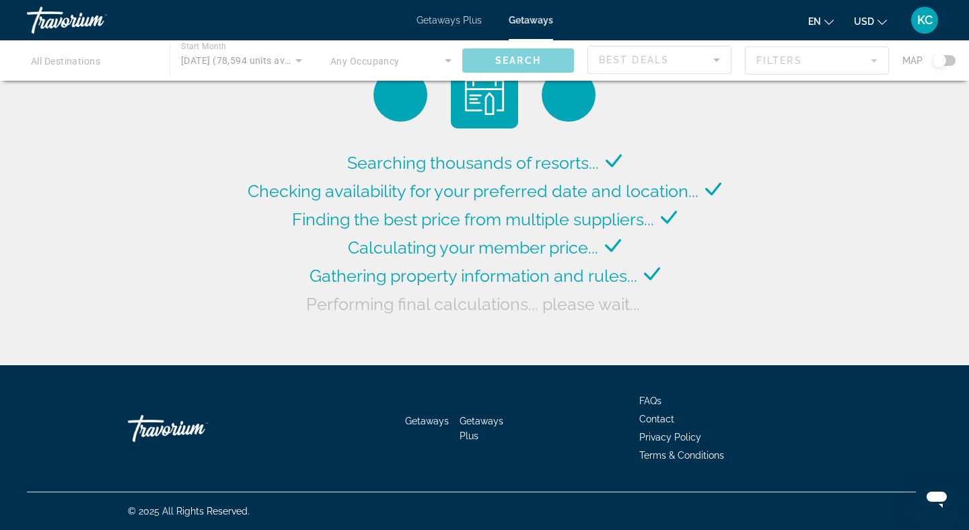
click at [119, 72] on div "Main content" at bounding box center [484, 60] width 969 height 40
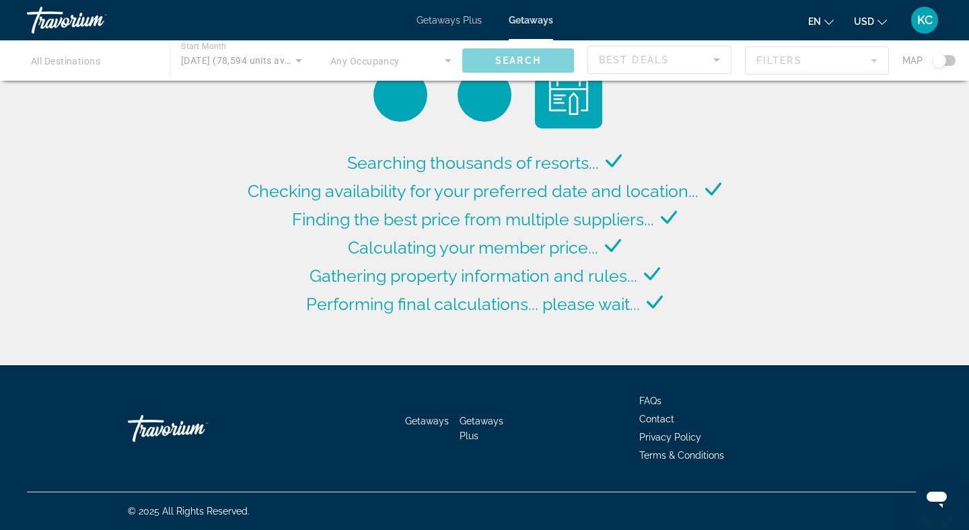
click at [97, 64] on div "Main content" at bounding box center [484, 60] width 969 height 40
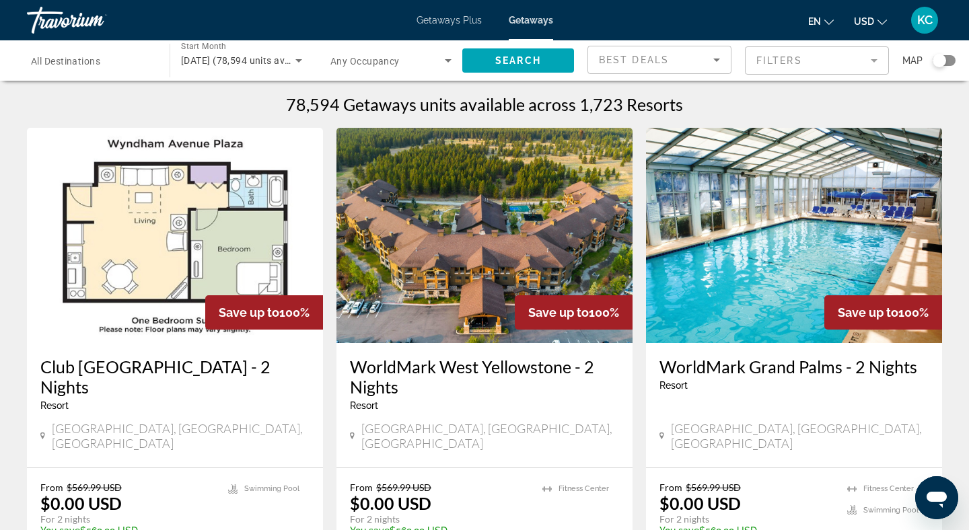
click at [97, 64] on span "All Destinations" at bounding box center [65, 61] width 69 height 11
click at [97, 64] on input "Destination All Destinations" at bounding box center [91, 61] width 121 height 16
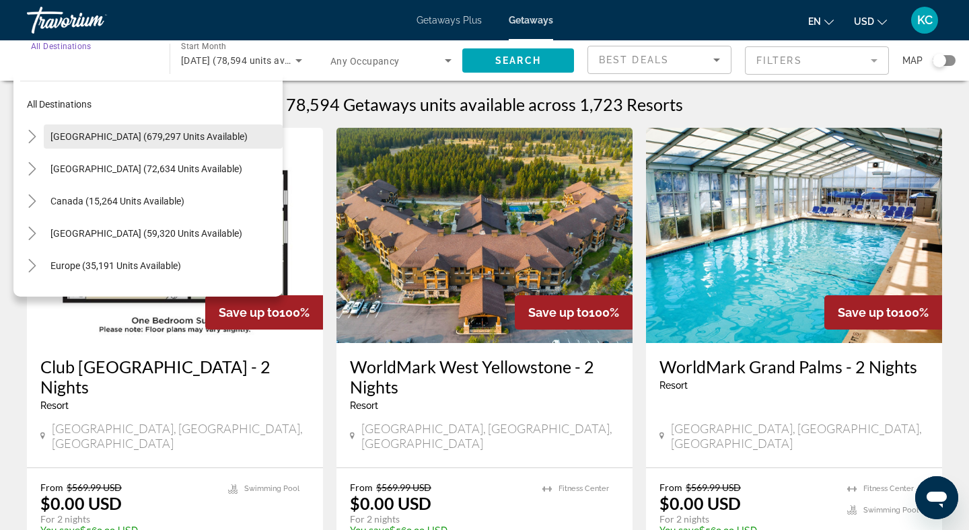
click at [132, 139] on span "[GEOGRAPHIC_DATA] (679,297 units available)" at bounding box center [148, 136] width 197 height 11
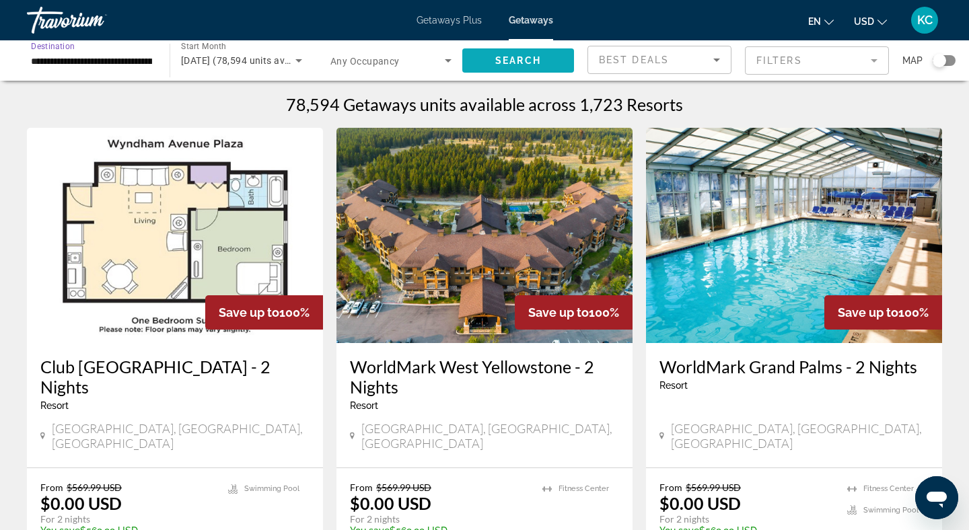
click at [523, 65] on span "Search" at bounding box center [518, 60] width 46 height 11
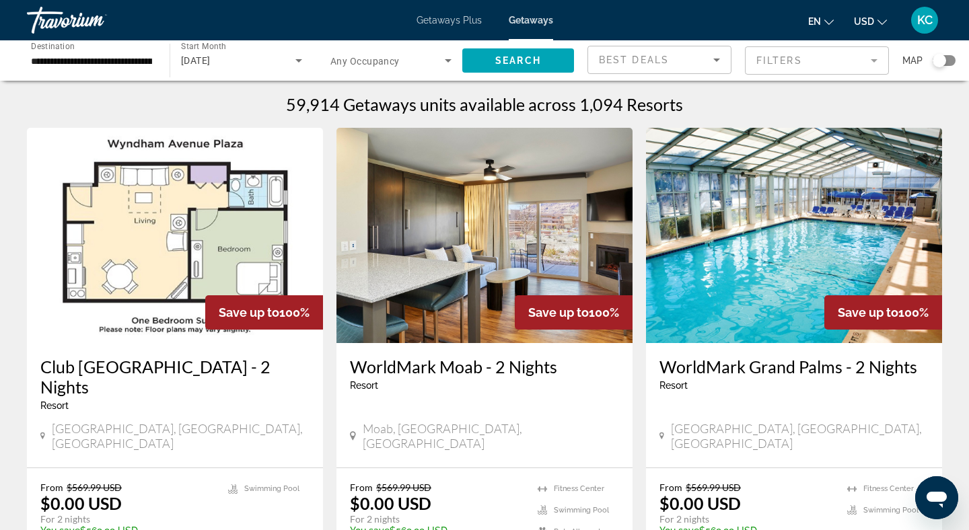
click at [107, 59] on input "**********" at bounding box center [91, 61] width 121 height 16
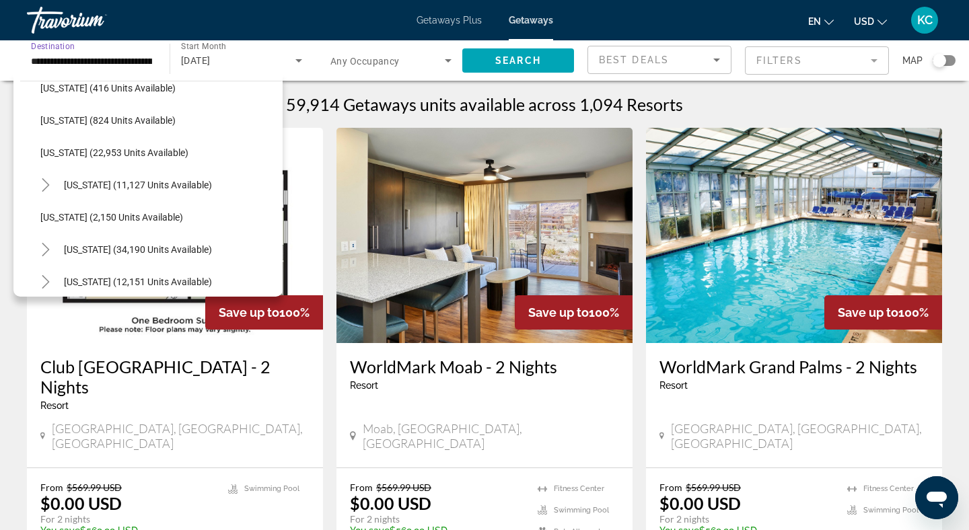
scroll to position [1050, 0]
click at [129, 147] on span "[US_STATE] (22,953 units available)" at bounding box center [114, 152] width 148 height 11
type input "**********"
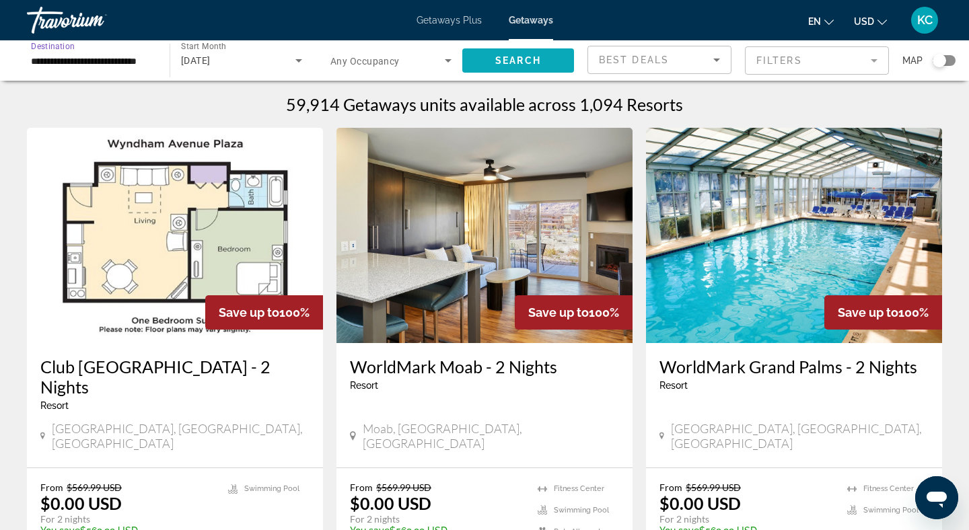
click at [511, 59] on span "Search" at bounding box center [518, 60] width 46 height 11
